Goal: Check status

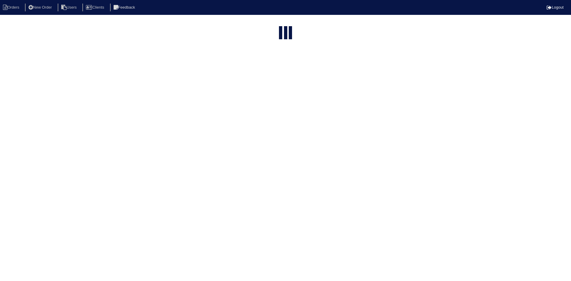
select select "15"
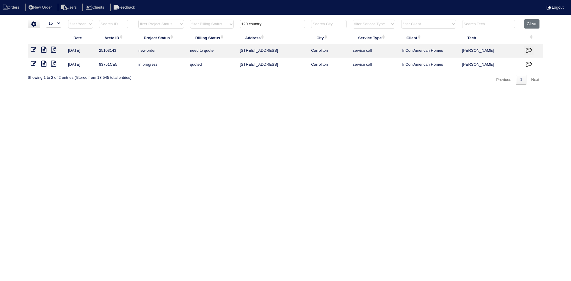
click at [282, 27] on input "120 country" at bounding box center [272, 24] width 65 height 8
type input "1"
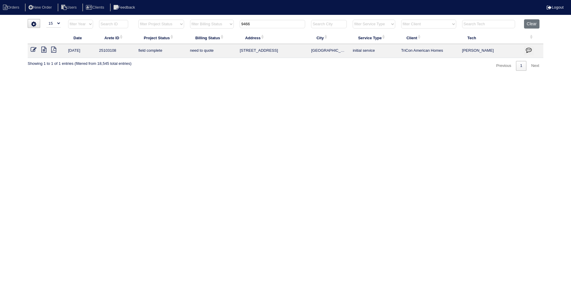
type input "9466"
click at [43, 51] on icon at bounding box center [43, 50] width 5 height 6
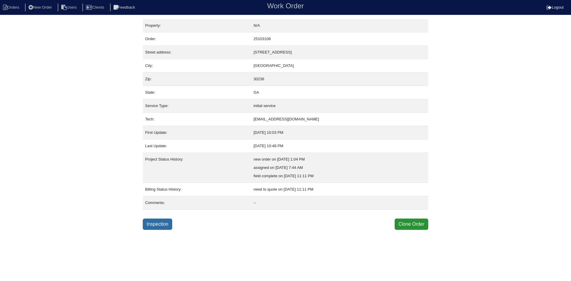
click at [157, 225] on link "Inspection" at bounding box center [157, 223] width 29 height 11
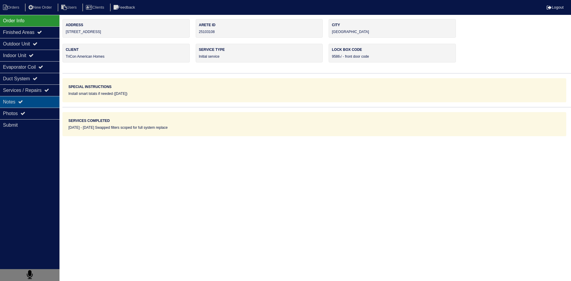
click at [31, 101] on div "Notes" at bounding box center [29, 102] width 59 height 12
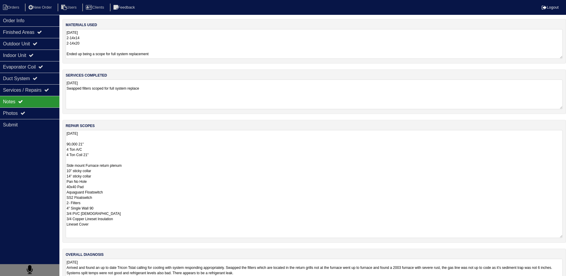
click at [87, 139] on textarea "8.25.25 90,000 21" 4 Ton A/C 4 Ton Coil 21" Side mount Furnace return plenum 10…" at bounding box center [314, 184] width 497 height 108
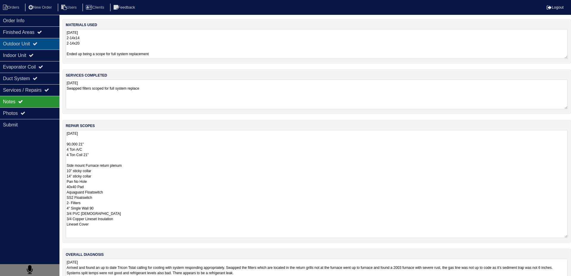
click at [16, 45] on div "Outdoor Unit" at bounding box center [29, 44] width 59 height 12
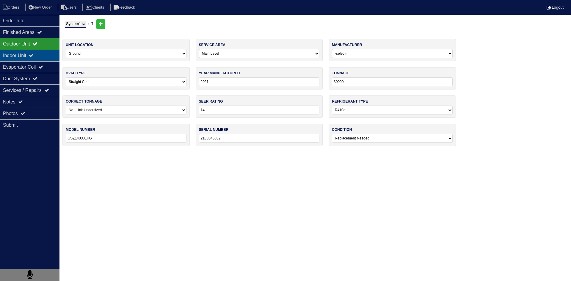
click at [20, 56] on div "Indoor Unit" at bounding box center [29, 56] width 59 height 12
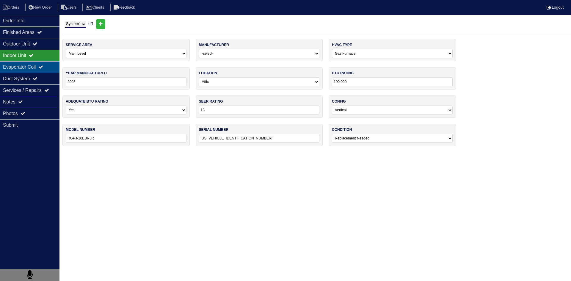
click at [16, 67] on div "Evaporator Coil" at bounding box center [29, 67] width 59 height 12
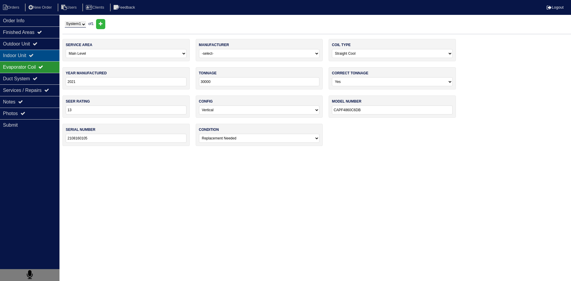
click at [16, 57] on div "Indoor Unit" at bounding box center [29, 56] width 59 height 12
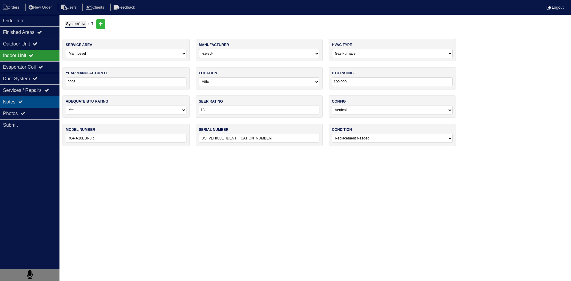
click at [35, 103] on div "Notes" at bounding box center [29, 102] width 59 height 12
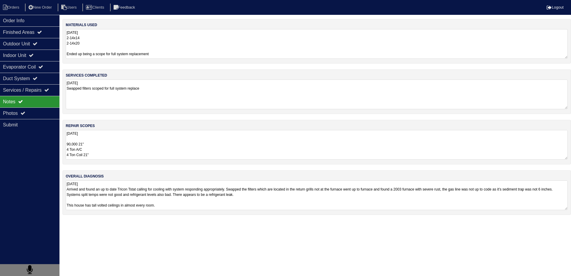
click at [386, 191] on textarea "8.25.25 Arrived and found an up to date Tricon Tstat calling for cooling with s…" at bounding box center [317, 196] width 502 height 30
click at [166, 95] on textarea "8.25.25 Swapped filters scoped for full system replace" at bounding box center [317, 94] width 502 height 29
